Goal: Transaction & Acquisition: Obtain resource

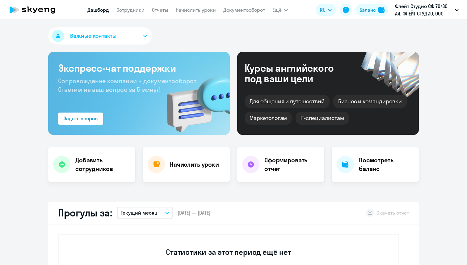
select select "30"
click at [162, 10] on link "Отчеты" at bounding box center [160, 10] width 16 height 6
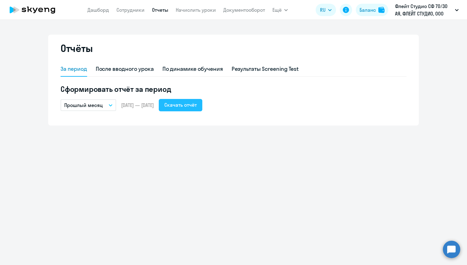
click at [185, 104] on div "Скачать отчёт" at bounding box center [180, 104] width 32 height 7
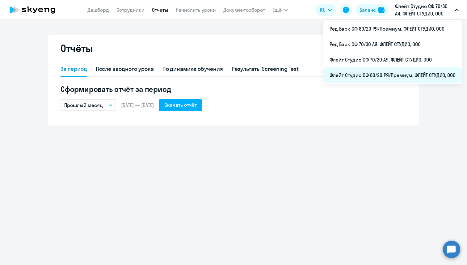
click at [401, 72] on li "Флейт Студио СФ 80/20 РЯ/Премиум, ФЛЕЙТ СТУДИО, ООО" at bounding box center [393, 74] width 139 height 15
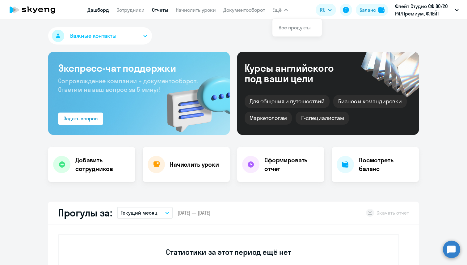
click at [152, 9] on link "Отчеты" at bounding box center [160, 10] width 16 height 6
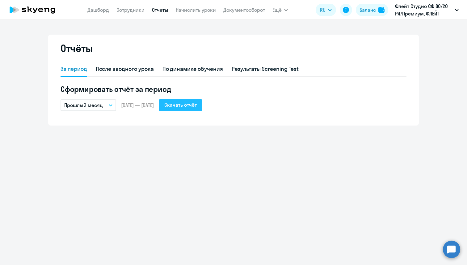
click at [197, 104] on div "Скачать отчёт" at bounding box center [180, 104] width 32 height 7
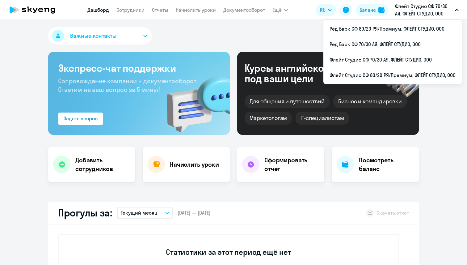
click at [405, 6] on p "Флейт Студио СФ 70/30 АЯ, ФЛЕЙТ СТУДИО, ООО" at bounding box center [424, 9] width 58 height 15
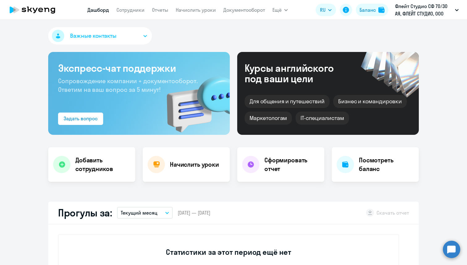
click at [405, 6] on p "Флейт Студио СФ 70/30 АЯ, ФЛЕЙТ СТУДИО, ООО" at bounding box center [424, 9] width 58 height 15
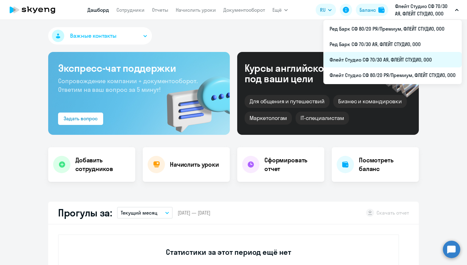
select select "30"
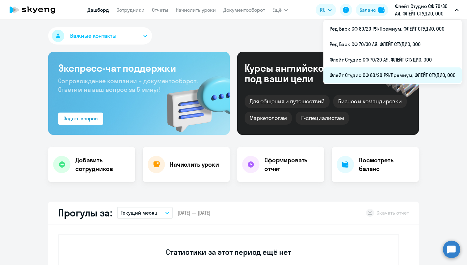
click at [391, 68] on li "Флейт Студио СФ 80/20 РЯ/Премиум, ФЛЕЙТ СТУДИО, ООО" at bounding box center [393, 74] width 139 height 15
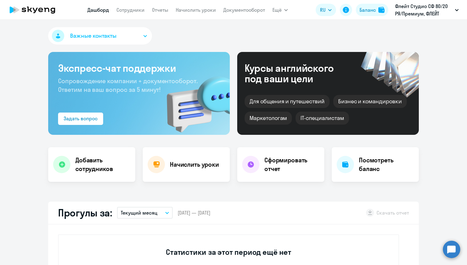
click at [130, 6] on nav "Дашборд Сотрудники Отчеты Начислить уроки Документооборот" at bounding box center [176, 10] width 178 height 12
click at [161, 11] on link "Отчеты" at bounding box center [160, 10] width 16 height 6
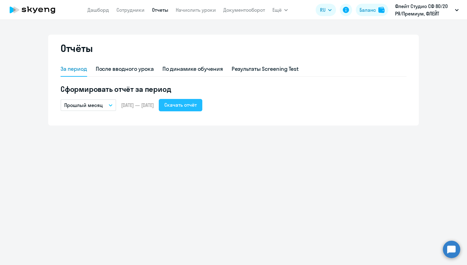
click at [203, 110] on button "Скачать отчёт" at bounding box center [181, 105] width 44 height 12
click at [197, 104] on div "Скачать отчёт" at bounding box center [180, 104] width 32 height 7
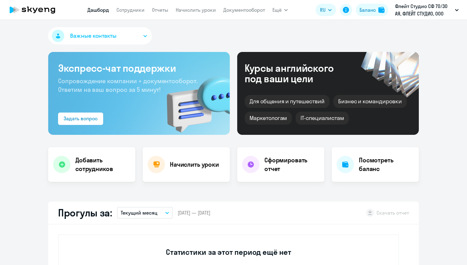
select select "30"
